Goal: Task Accomplishment & Management: Use online tool/utility

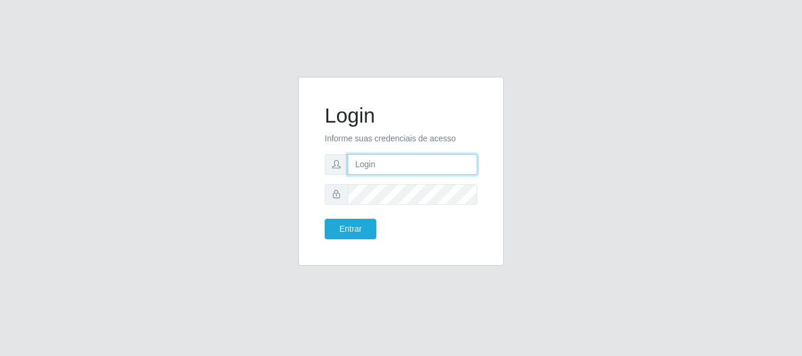
click at [392, 162] on input "text" at bounding box center [413, 164] width 130 height 21
type input "[EMAIL_ADDRESS][DOMAIN_NAME]"
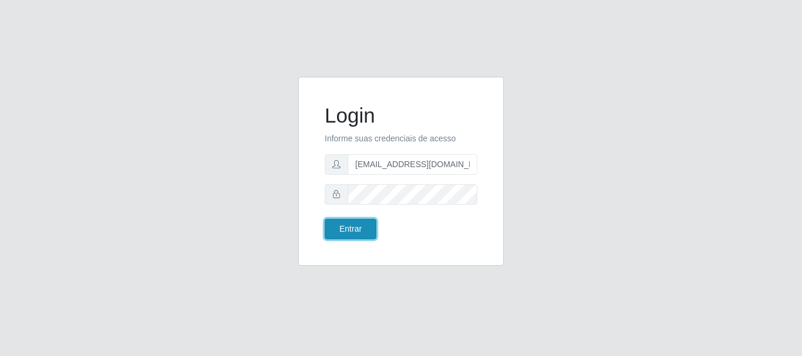
click at [349, 232] on button "Entrar" at bounding box center [351, 229] width 52 height 21
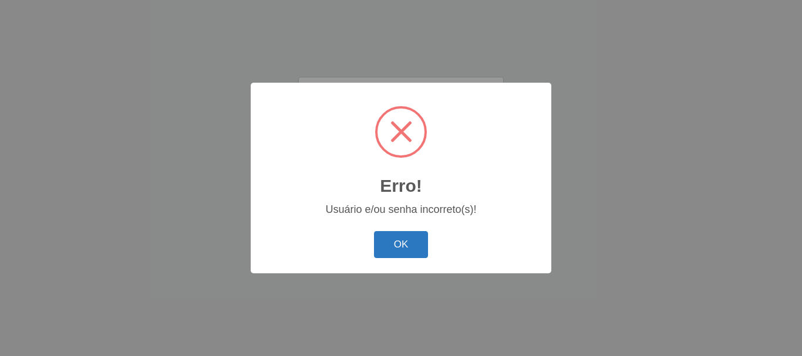
click at [403, 238] on button "OK" at bounding box center [401, 245] width 55 height 28
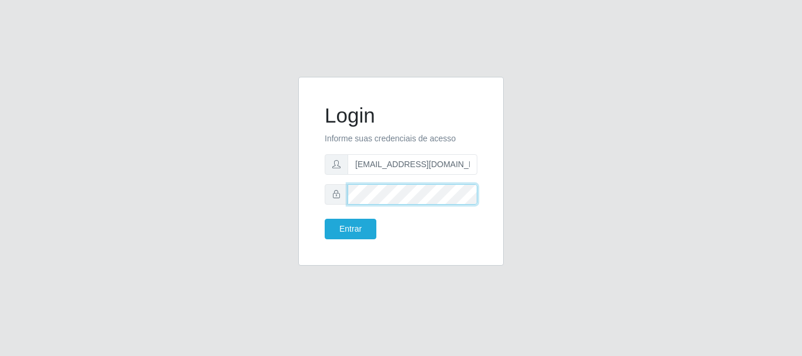
click at [331, 184] on div at bounding box center [401, 194] width 153 height 21
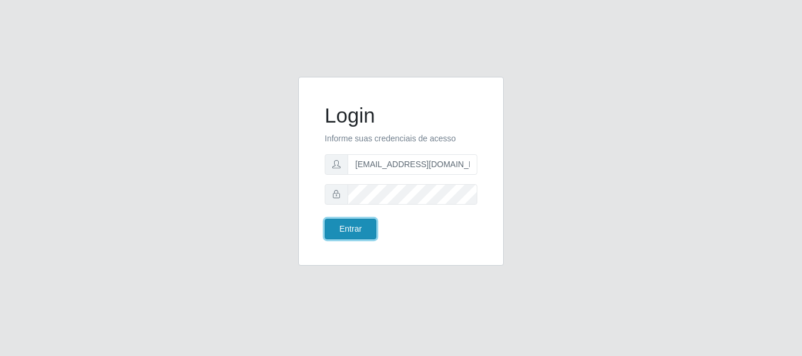
click at [369, 232] on button "Entrar" at bounding box center [351, 229] width 52 height 21
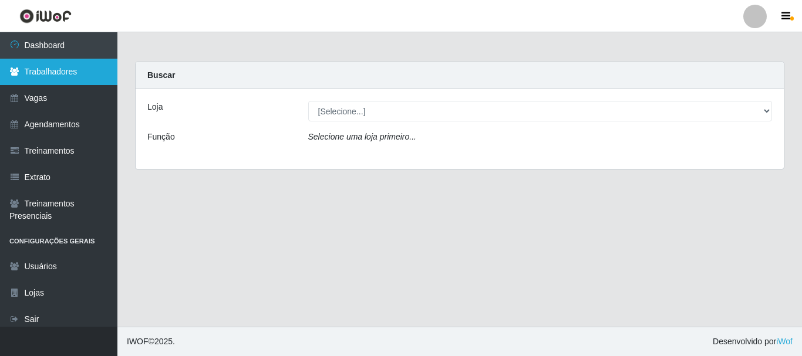
click at [82, 77] on link "Trabalhadores" at bounding box center [58, 72] width 117 height 26
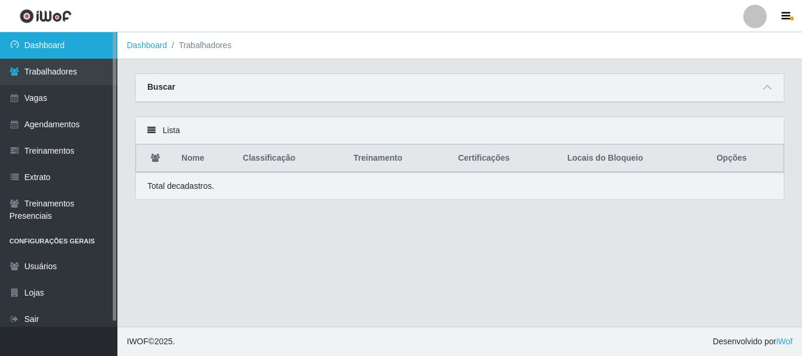
click at [59, 36] on link "Dashboard" at bounding box center [58, 45] width 117 height 26
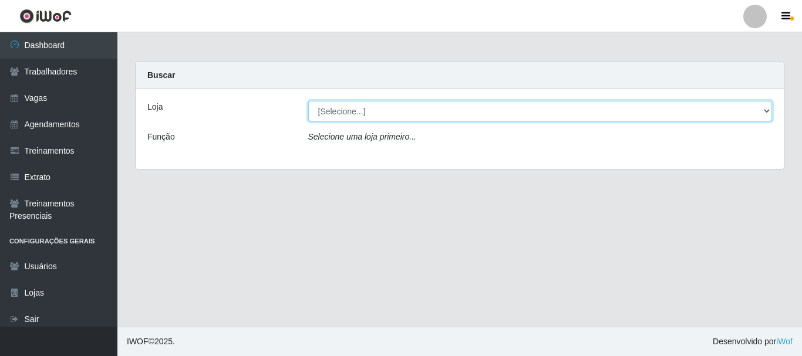
click at [332, 112] on select "[Selecione...] C-[GEOGRAPHIC_DATA]" at bounding box center [540, 111] width 464 height 21
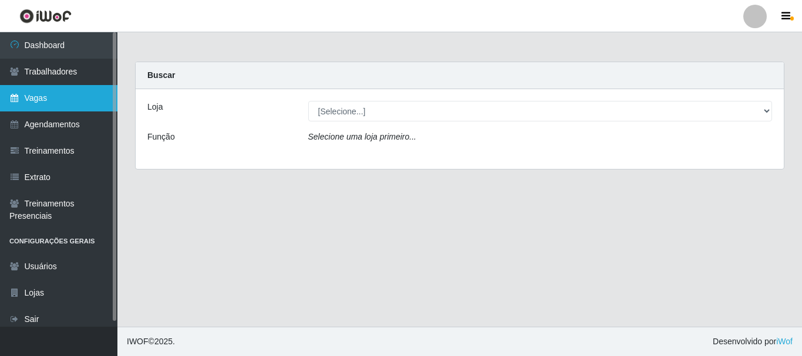
click at [61, 102] on link "Vagas" at bounding box center [58, 98] width 117 height 26
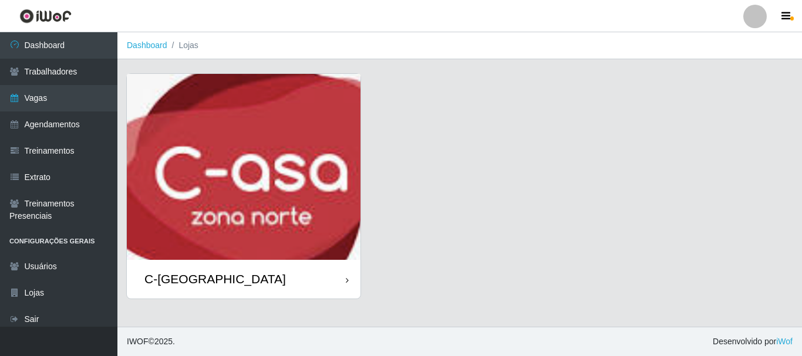
click at [255, 279] on div "C-[GEOGRAPHIC_DATA]" at bounding box center [244, 279] width 234 height 38
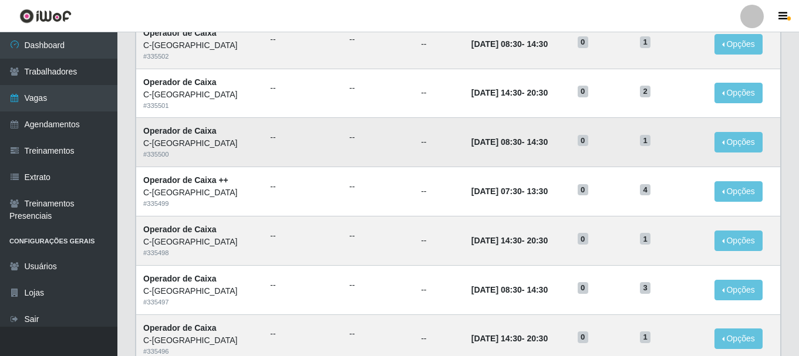
scroll to position [639, 0]
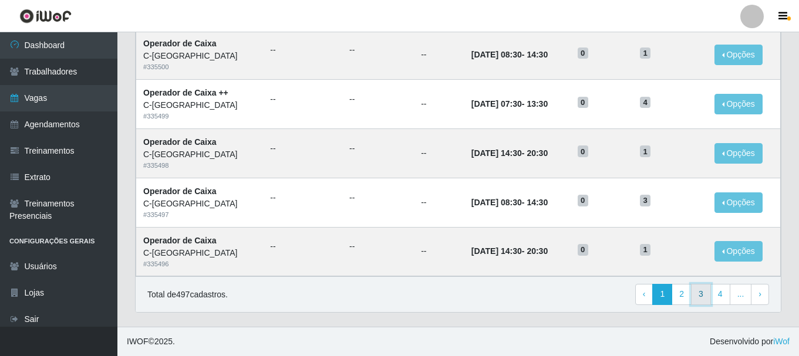
click at [702, 296] on link "3" at bounding box center [701, 294] width 20 height 21
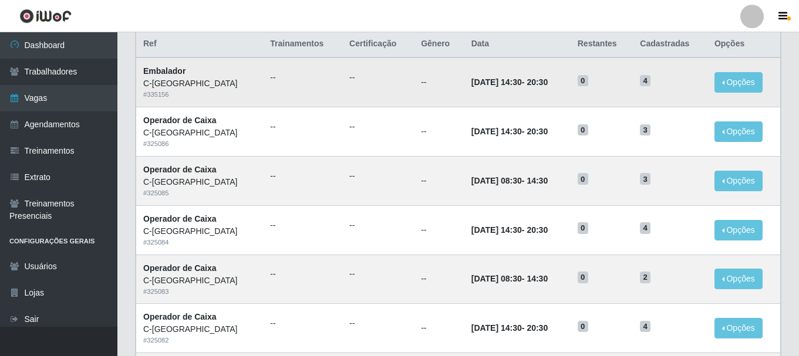
scroll to position [117, 0]
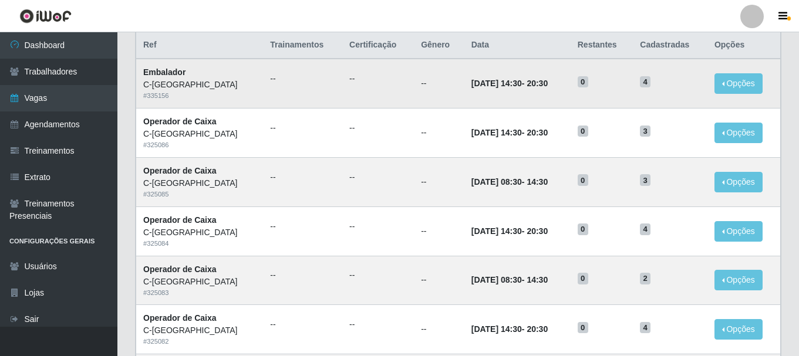
click at [648, 79] on span "4" at bounding box center [645, 82] width 11 height 12
drag, startPoint x: 648, startPoint y: 79, endPoint x: 679, endPoint y: 86, distance: 31.2
click at [651, 82] on span "4" at bounding box center [645, 82] width 11 height 12
drag, startPoint x: 680, startPoint y: 86, endPoint x: 696, endPoint y: 87, distance: 15.9
click at [682, 86] on h5 "4" at bounding box center [670, 81] width 60 height 12
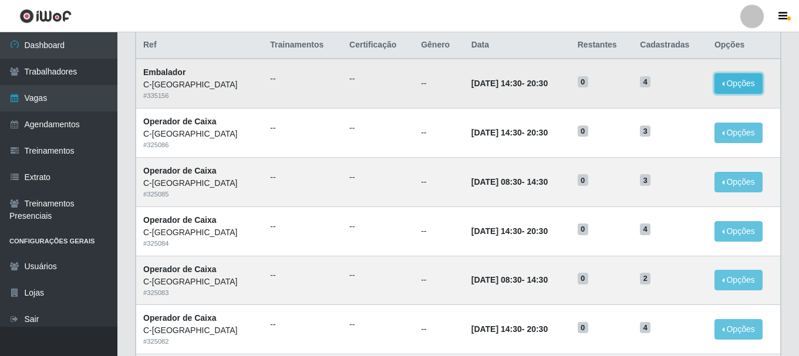
click at [746, 85] on button "Opções" at bounding box center [739, 83] width 48 height 21
click at [552, 89] on td "[DATE] 14:30 - 20:30" at bounding box center [517, 83] width 106 height 49
click at [295, 105] on td "--" at bounding box center [302, 83] width 79 height 49
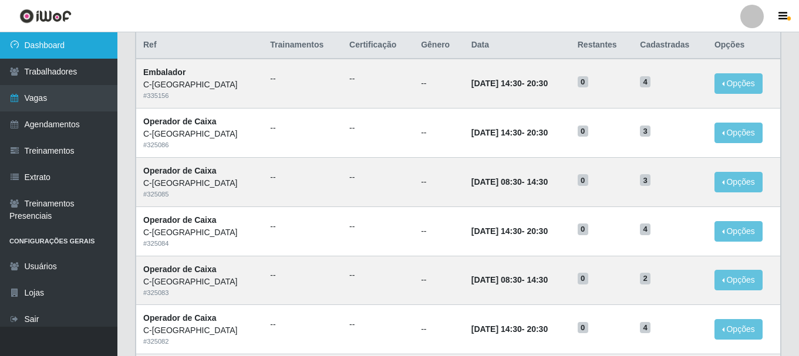
click at [60, 42] on link "Dashboard" at bounding box center [58, 45] width 117 height 26
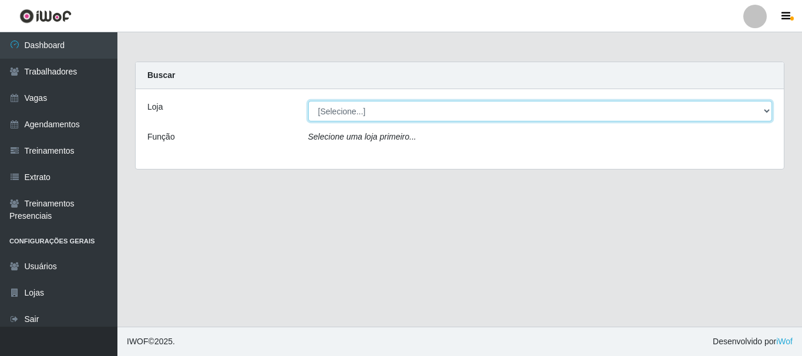
click at [373, 116] on select "[Selecione...] C-[GEOGRAPHIC_DATA]" at bounding box center [540, 111] width 464 height 21
select select "239"
click at [308, 101] on select "[Selecione...] C-[GEOGRAPHIC_DATA]" at bounding box center [540, 111] width 464 height 21
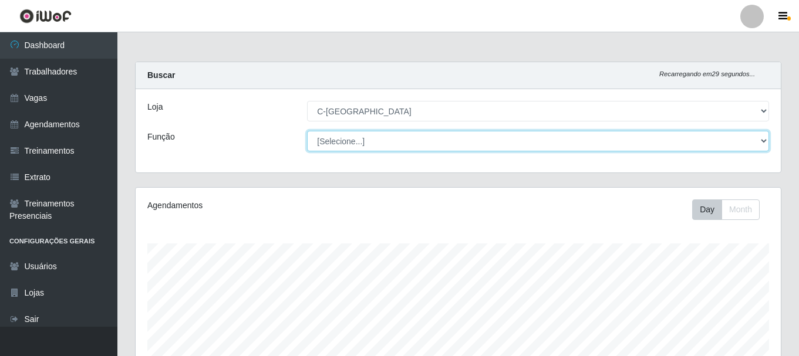
scroll to position [244, 645]
drag, startPoint x: 370, startPoint y: 120, endPoint x: 356, endPoint y: 142, distance: 26.2
click at [356, 142] on select "[Selecione...] ASG ASG + ASG ++ Embalador Embalador + Embalador ++ Operador de …" at bounding box center [538, 141] width 462 height 21
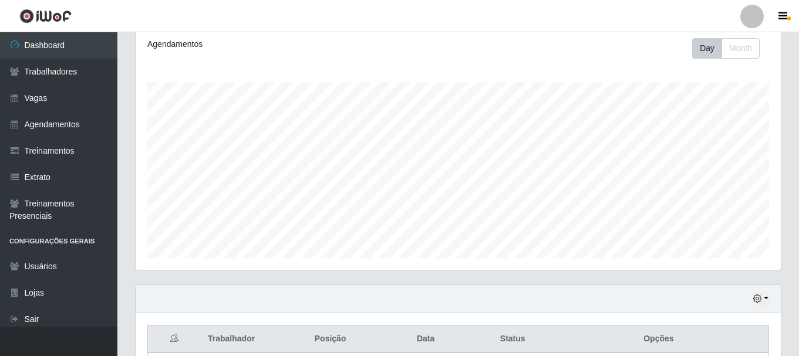
scroll to position [141, 0]
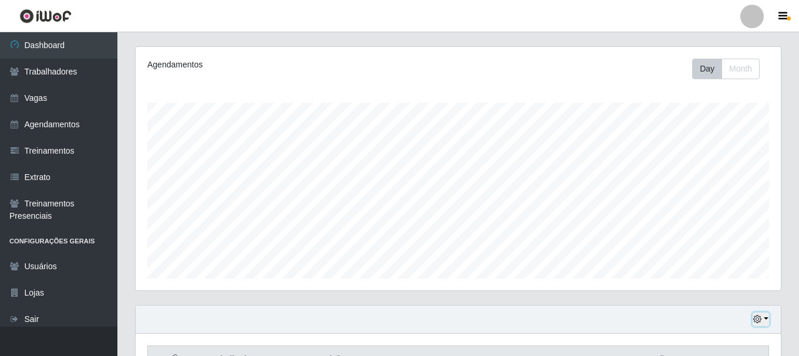
click at [765, 323] on button "button" at bounding box center [761, 320] width 16 height 14
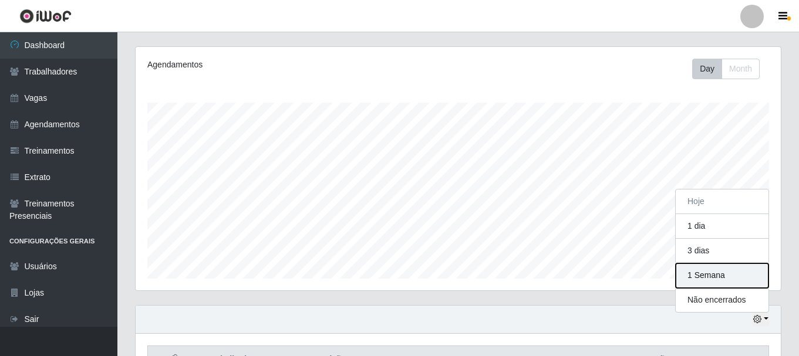
click at [719, 277] on button "1 Semana" at bounding box center [722, 276] width 93 height 25
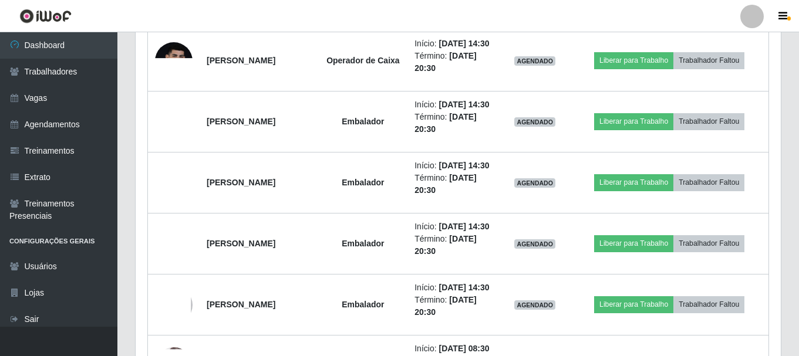
scroll to position [1726, 0]
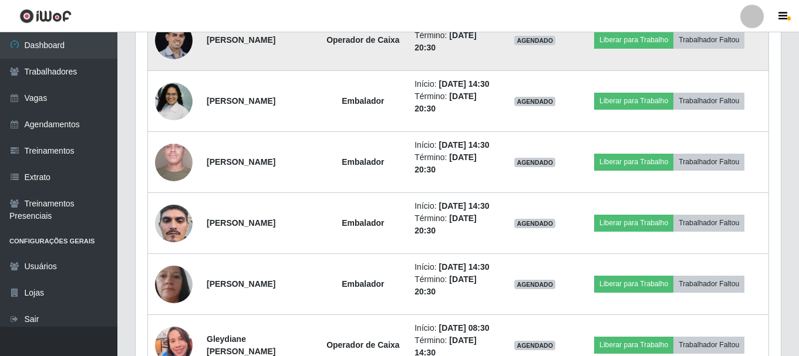
click at [171, 59] on img at bounding box center [174, 41] width 38 height 38
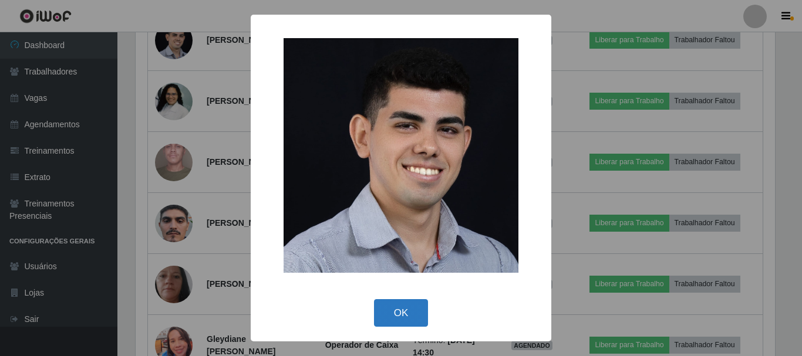
click at [397, 314] on button "OK" at bounding box center [401, 313] width 55 height 28
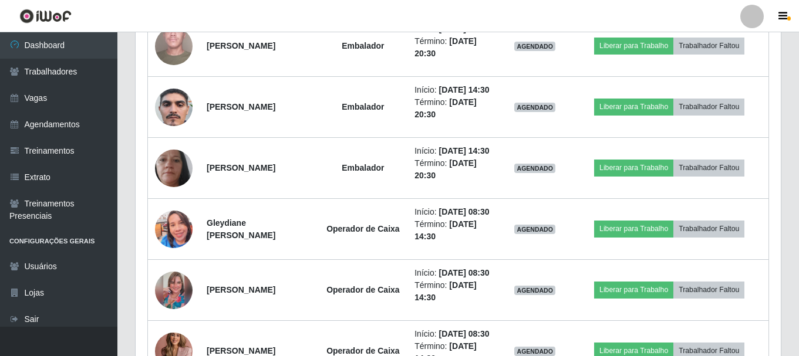
scroll to position [1844, 0]
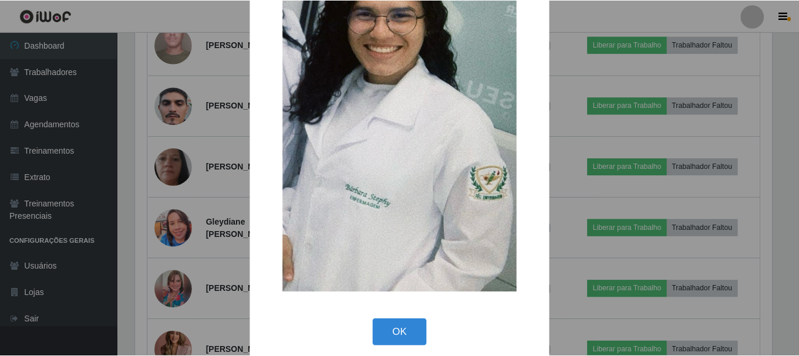
scroll to position [215, 0]
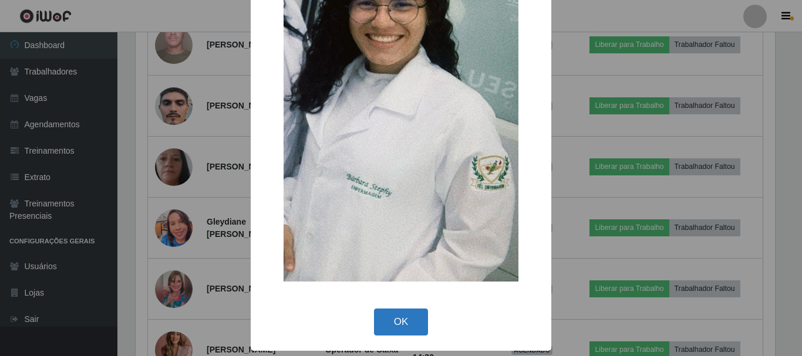
click at [405, 322] on button "OK" at bounding box center [401, 323] width 55 height 28
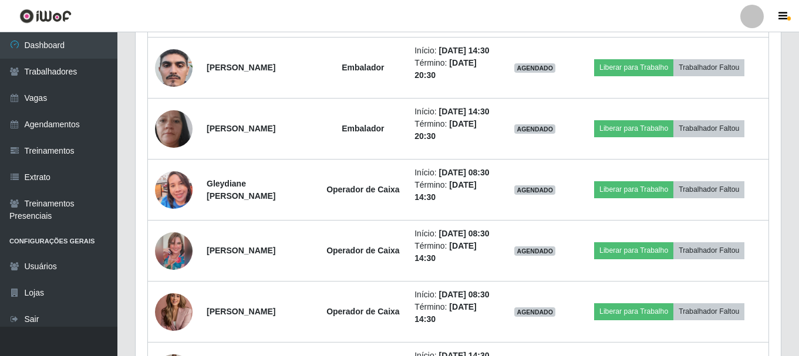
scroll to position [1902, 0]
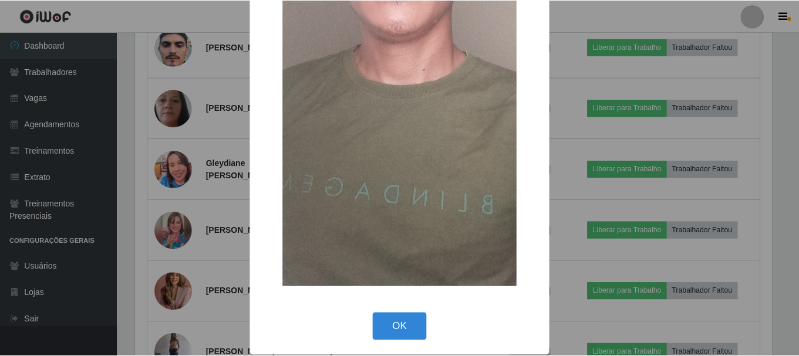
scroll to position [268, 0]
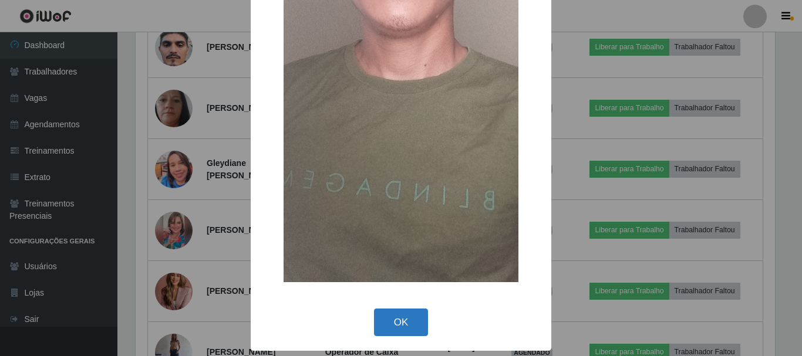
click at [400, 316] on button "OK" at bounding box center [401, 323] width 55 height 28
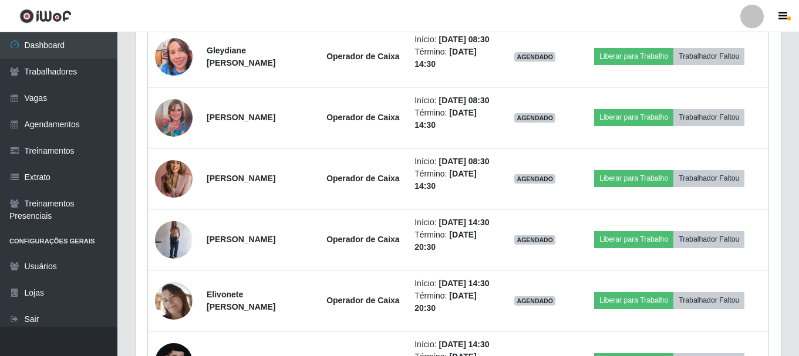
scroll to position [2020, 0]
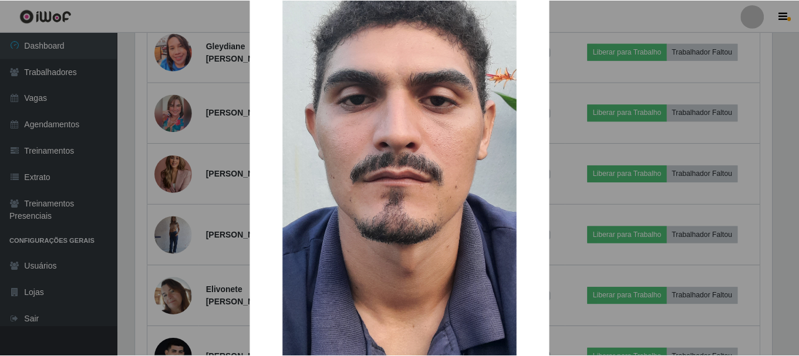
scroll to position [267, 0]
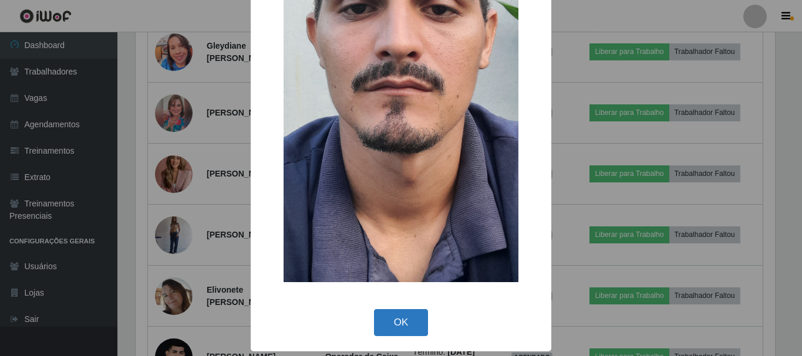
click at [407, 319] on button "OK" at bounding box center [401, 323] width 55 height 28
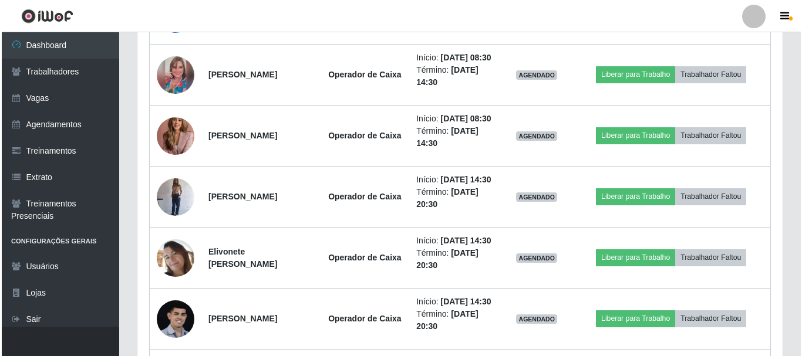
scroll to position [2078, 0]
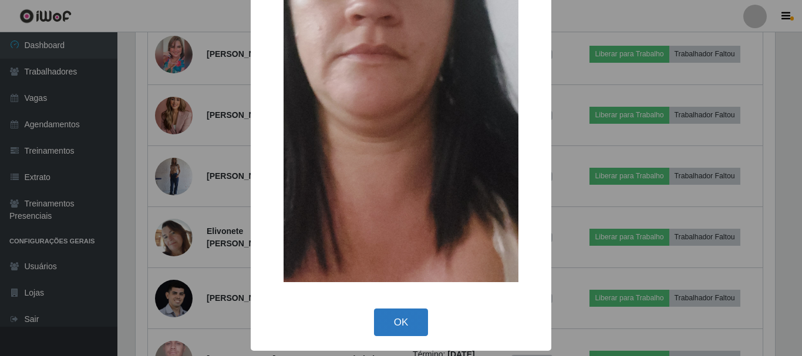
click at [416, 311] on button "OK" at bounding box center [401, 323] width 55 height 28
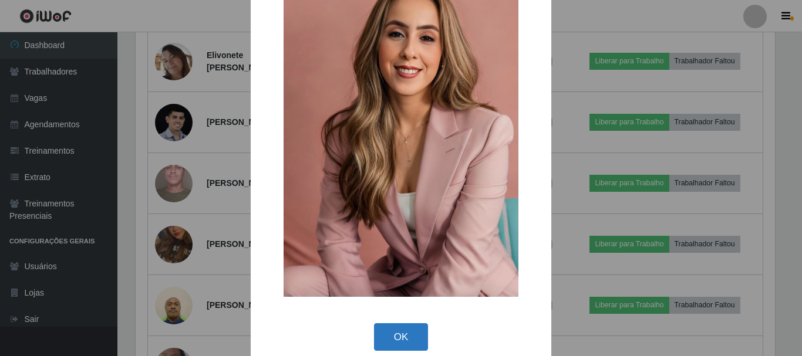
click at [393, 337] on button "OK" at bounding box center [401, 337] width 55 height 28
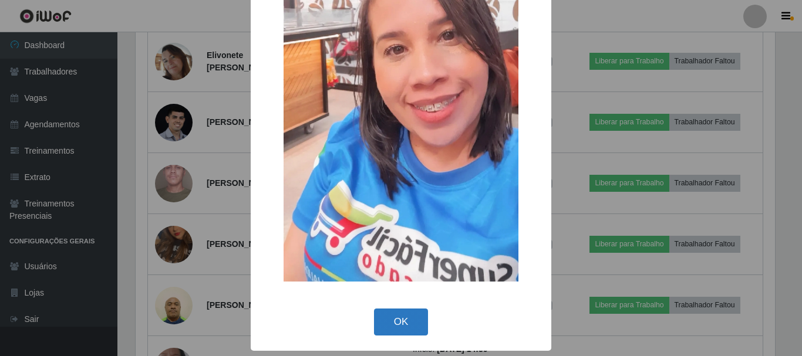
click at [407, 315] on button "OK" at bounding box center [401, 323] width 55 height 28
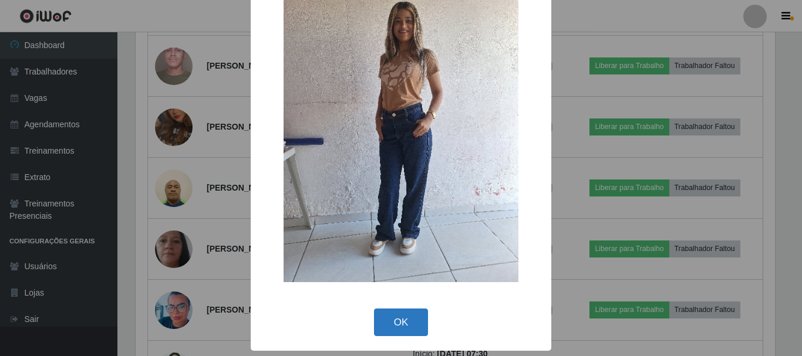
click at [394, 323] on button "OK" at bounding box center [401, 323] width 55 height 28
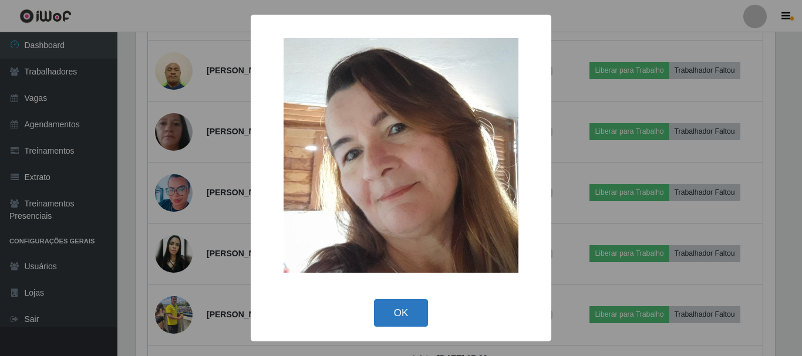
click at [399, 309] on button "OK" at bounding box center [401, 313] width 55 height 28
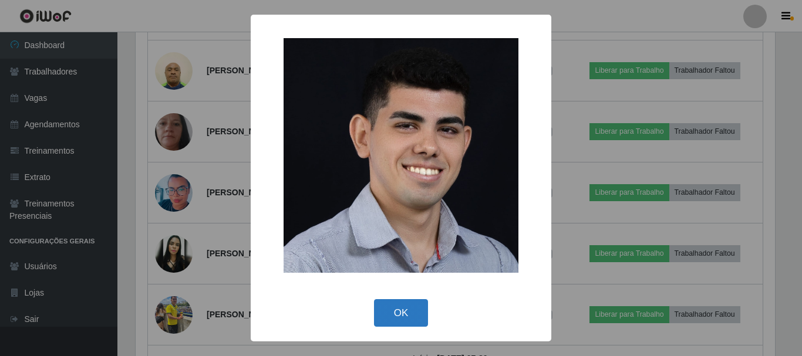
click at [400, 308] on button "OK" at bounding box center [401, 313] width 55 height 28
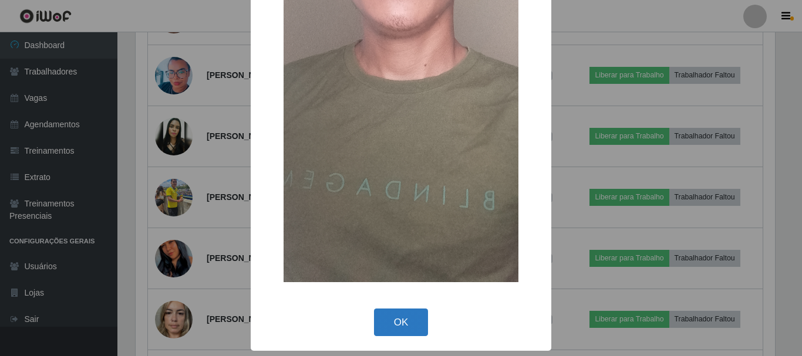
click at [393, 328] on button "OK" at bounding box center [401, 323] width 55 height 28
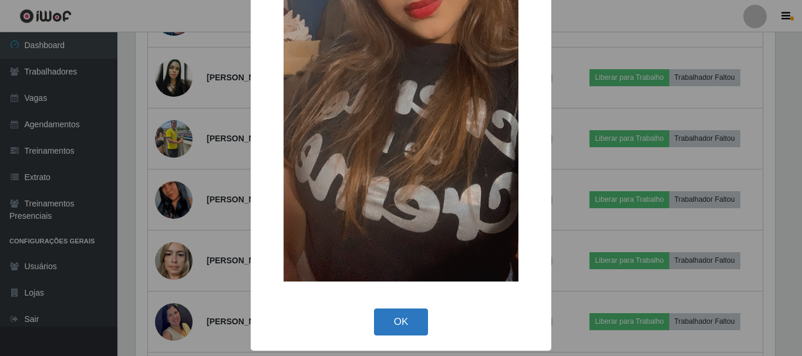
click at [382, 315] on button "OK" at bounding box center [401, 323] width 55 height 28
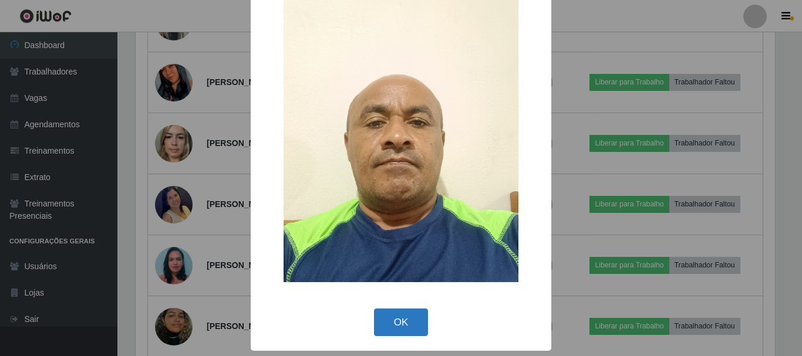
click at [405, 318] on button "OK" at bounding box center [401, 323] width 55 height 28
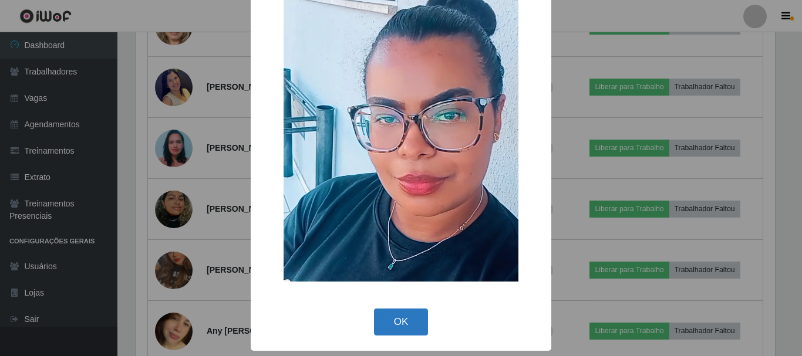
click at [402, 325] on button "OK" at bounding box center [401, 323] width 55 height 28
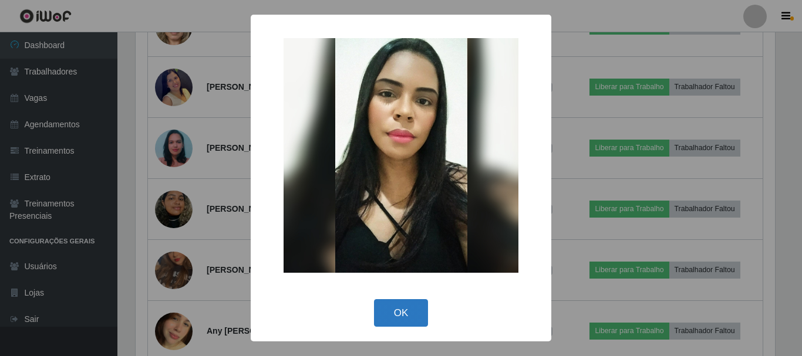
click at [397, 315] on button "OK" at bounding box center [401, 313] width 55 height 28
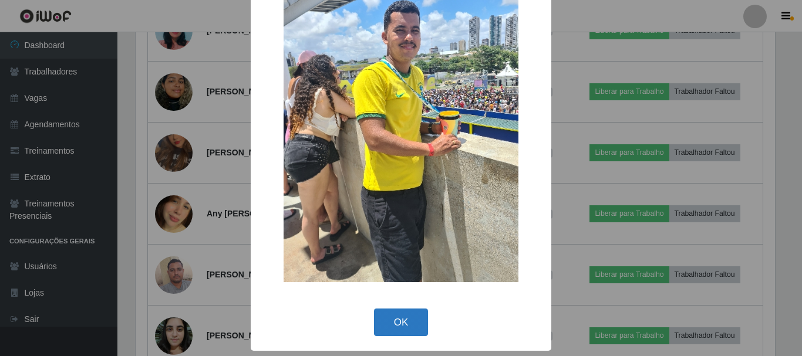
click at [393, 314] on button "OK" at bounding box center [401, 323] width 55 height 28
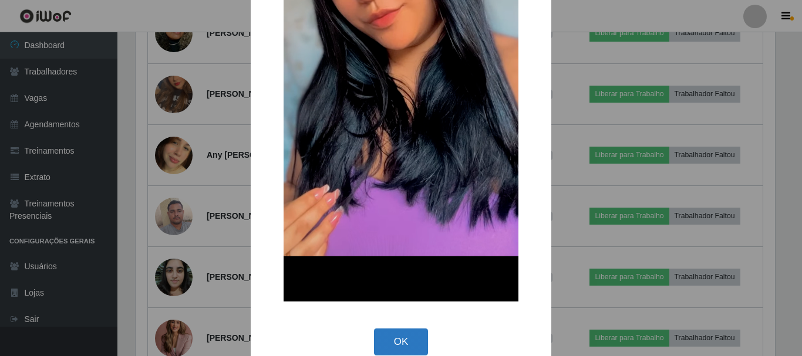
click at [397, 338] on button "OK" at bounding box center [401, 343] width 55 height 28
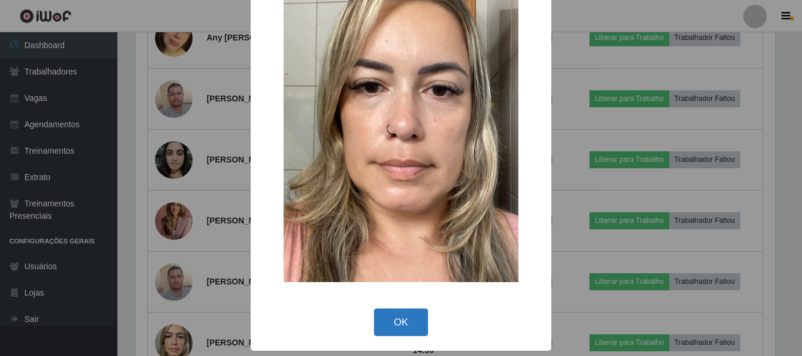
click at [393, 326] on button "OK" at bounding box center [401, 323] width 55 height 28
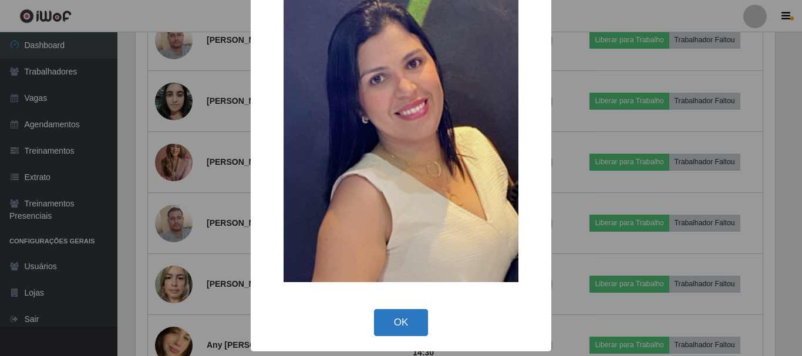
click at [400, 318] on button "OK" at bounding box center [401, 323] width 55 height 28
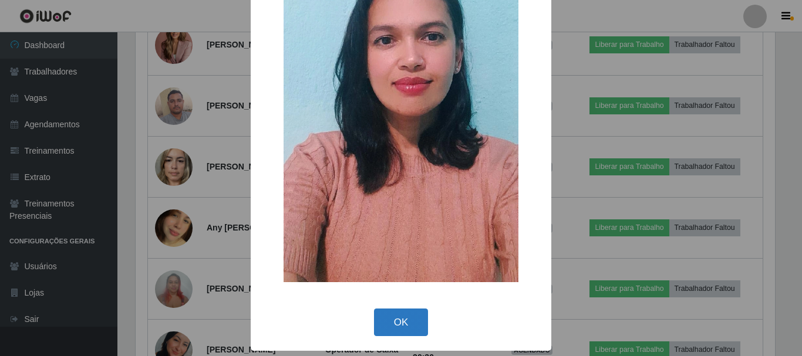
click at [401, 326] on button "OK" at bounding box center [401, 323] width 55 height 28
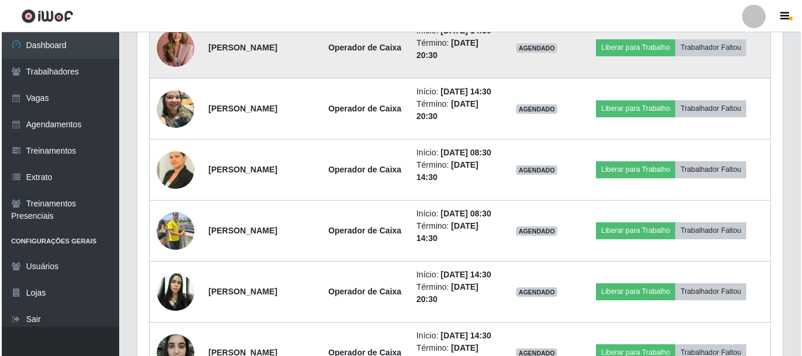
scroll to position [904, 0]
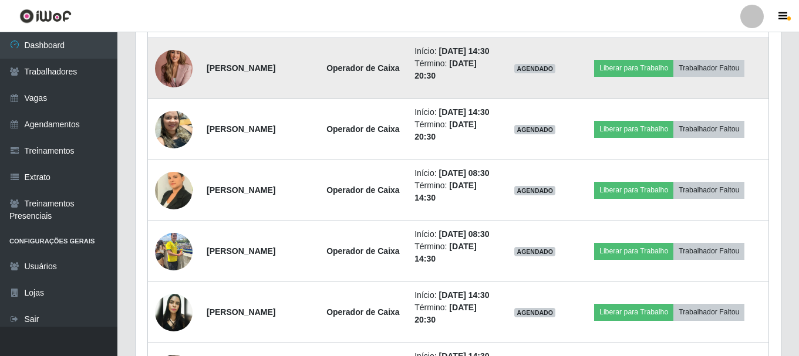
click at [171, 95] on img at bounding box center [174, 68] width 38 height 52
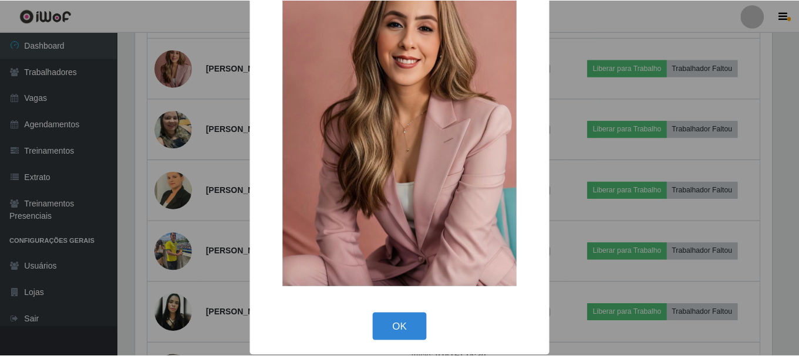
scroll to position [73, 0]
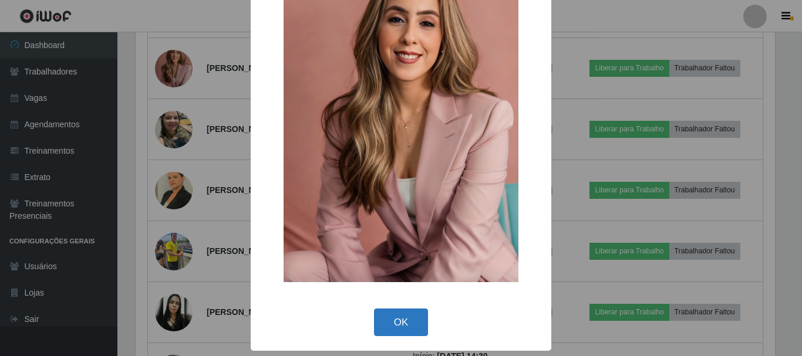
click at [379, 319] on button "OK" at bounding box center [401, 323] width 55 height 28
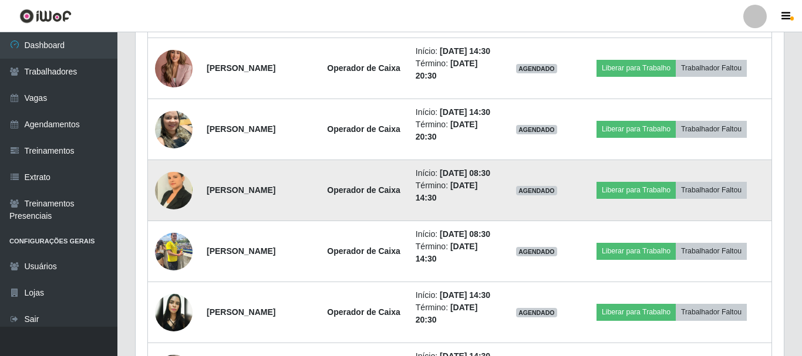
scroll to position [244, 645]
click at [184, 215] on img at bounding box center [174, 191] width 38 height 50
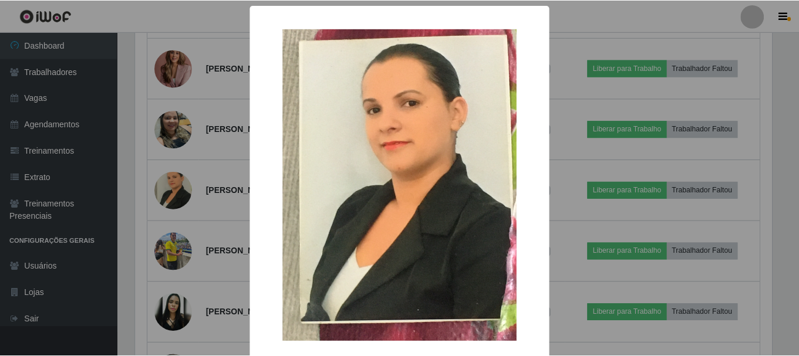
scroll to position [59, 0]
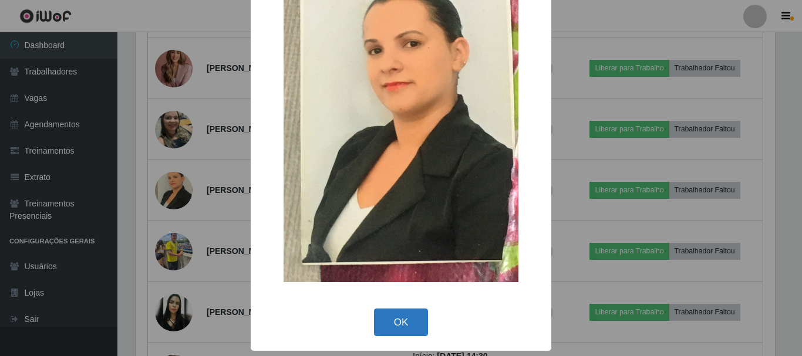
click at [380, 318] on button "OK" at bounding box center [401, 323] width 55 height 28
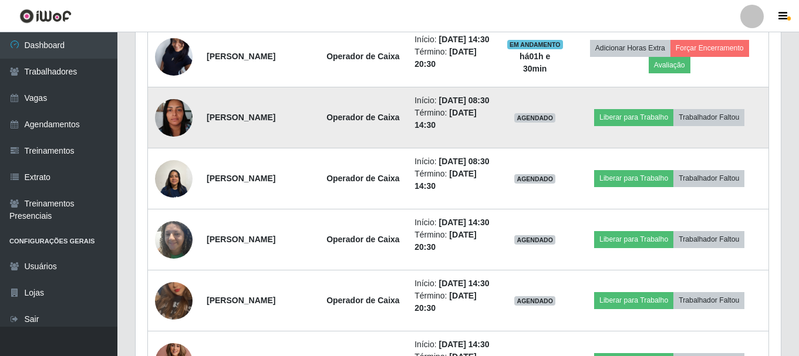
scroll to position [552, 0]
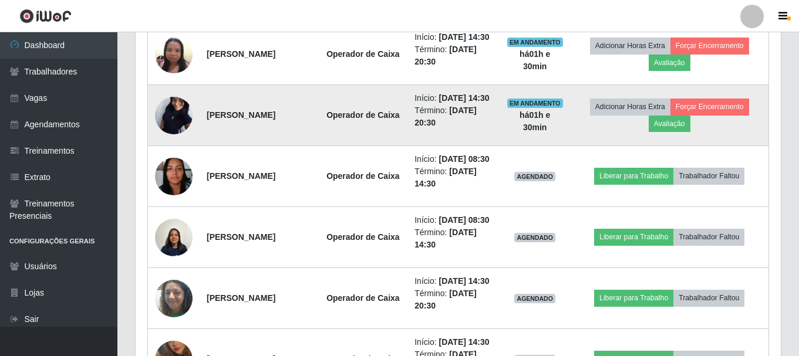
click at [175, 147] on img at bounding box center [174, 114] width 38 height 83
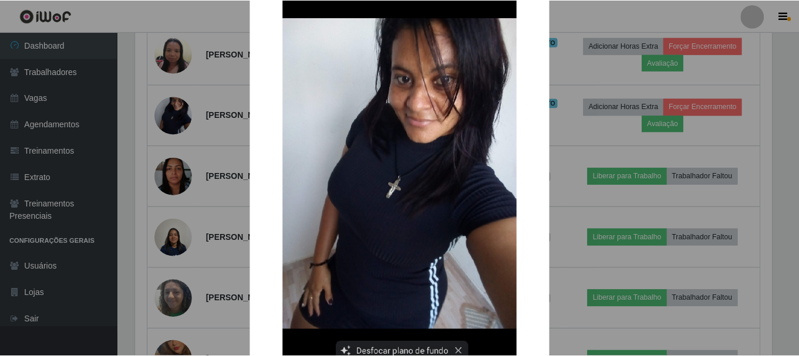
scroll to position [117, 0]
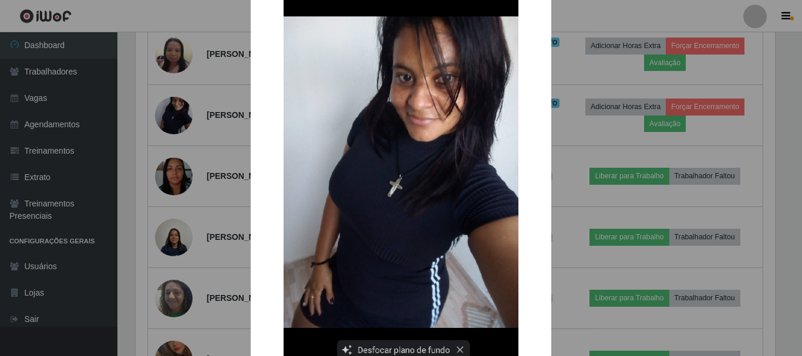
click at [637, 108] on div "× OK Cancel" at bounding box center [401, 178] width 802 height 356
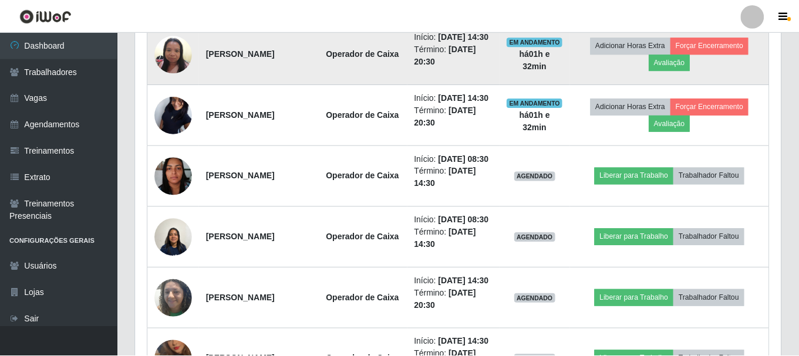
scroll to position [244, 645]
